Goal: Check status

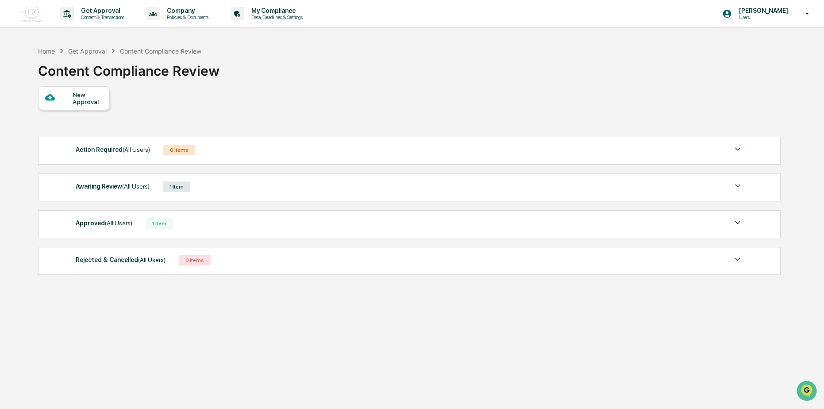
click at [132, 187] on span "(All Users)" at bounding box center [135, 186] width 27 height 7
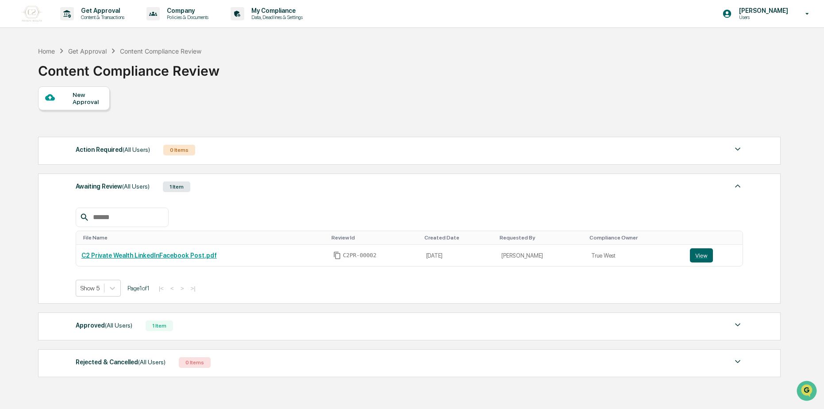
click at [119, 332] on div "Approved (All Users) 1 Item" at bounding box center [410, 326] width 668 height 12
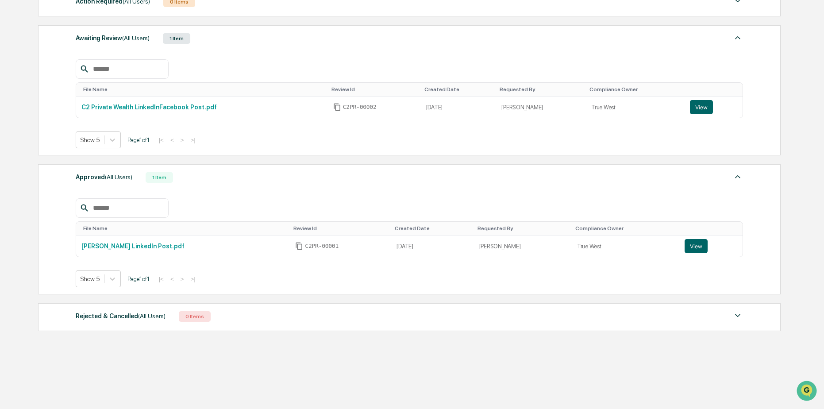
scroll to position [149, 0]
click at [695, 106] on button "View" at bounding box center [701, 106] width 23 height 14
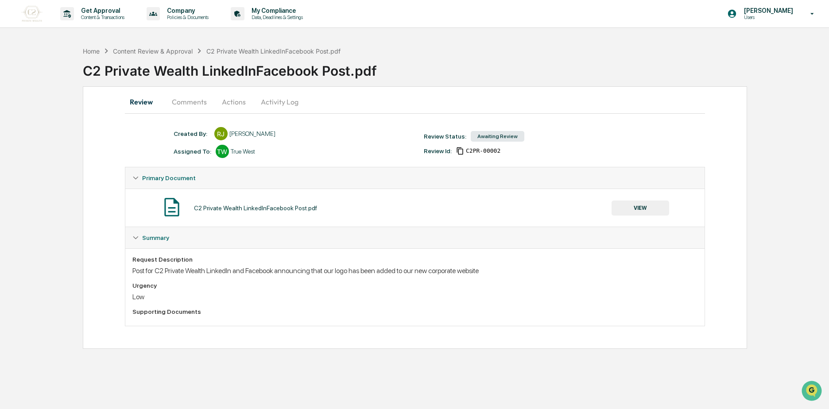
click at [229, 109] on button "Actions" at bounding box center [234, 101] width 40 height 21
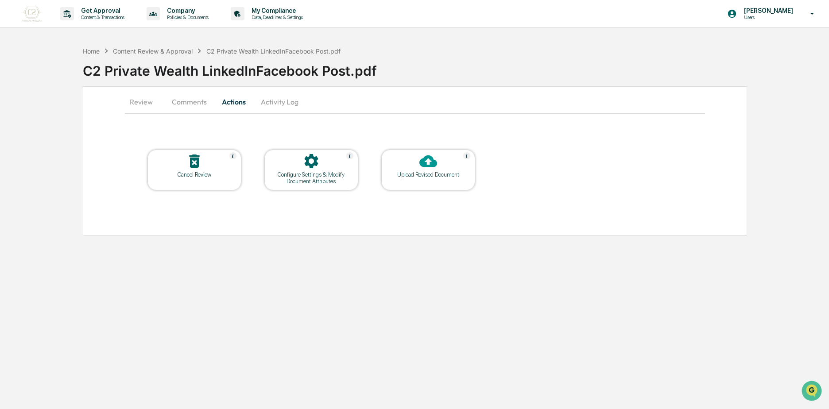
click at [284, 107] on button "Activity Log" at bounding box center [280, 101] width 52 height 21
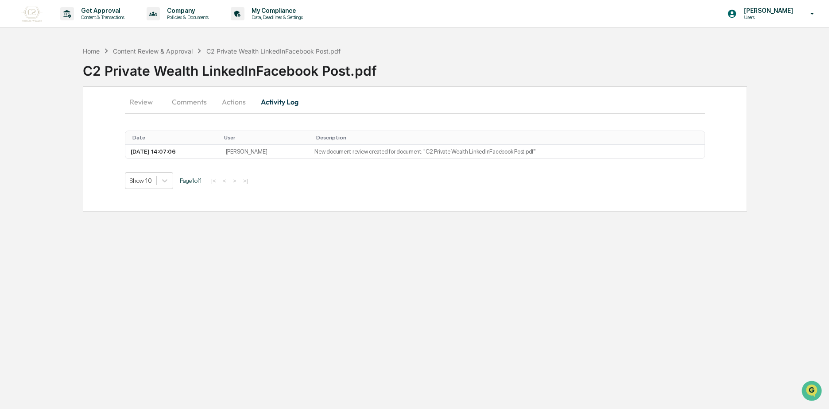
click at [193, 108] on button "Comments" at bounding box center [189, 101] width 49 height 21
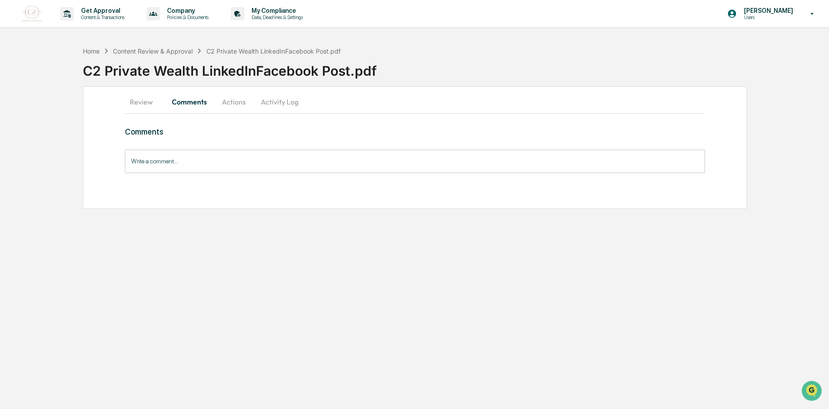
click at [143, 101] on button "Review" at bounding box center [145, 101] width 40 height 21
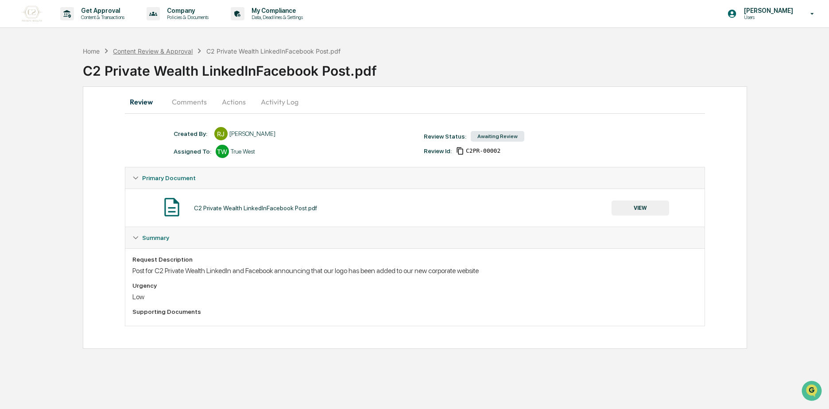
click at [151, 50] on div "Content Review & Approval" at bounding box center [153, 51] width 80 height 8
